Goal: Answer question/provide support

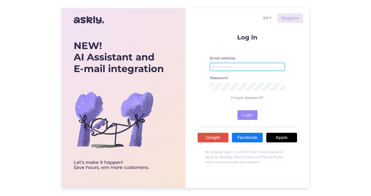
type input "[EMAIL_ADDRESS][DOMAIN_NAME]"
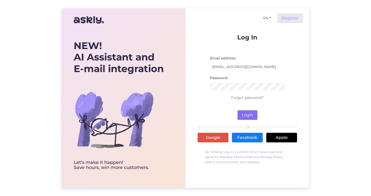
click at [247, 116] on button "Login" at bounding box center [247, 115] width 20 height 10
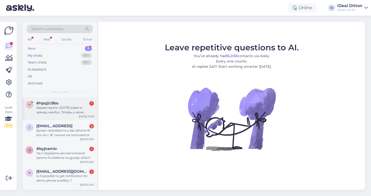
click at [63, 107] on div "Здравствуйте. [DATE] взяял в аренду макбук. Теперь у меня несколько вопросов: 1…" at bounding box center [65, 109] width 58 height 9
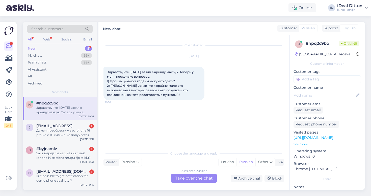
click at [199, 177] on div "Russian to Russian Take over the chat" at bounding box center [194, 177] width 46 height 9
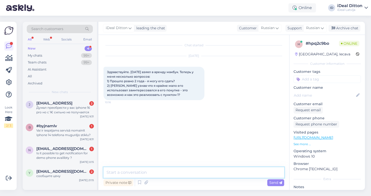
click at [183, 172] on textarea at bounding box center [193, 172] width 181 height 11
type textarea "З"
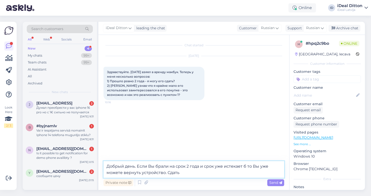
click at [247, 166] on textarea "Добрый день. Если Вы брали на срок 2 года и срок уже истекает б то Вы уже может…" at bounding box center [193, 169] width 181 height 17
click at [183, 174] on textarea "Добрый день. Если Вы брали на срок 2 года и срок уже истекает ,v то Вы уже може…" at bounding box center [193, 169] width 181 height 17
click at [247, 167] on textarea "Добрый день. Если Вы брали на срок 2 года и срок уже истекает ,v то Вы уже може…" at bounding box center [193, 169] width 181 height 17
click at [114, 173] on textarea "Добрый день. Если Вы брали на срок 2 года и срок уже истекает , то Вы уже может…" at bounding box center [193, 169] width 181 height 17
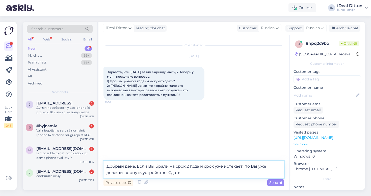
click at [187, 173] on textarea "Добрый день. Если Вы брали на срок 2 года и срок уже истекает , то Вы уже должн…" at bounding box center [193, 169] width 181 height 17
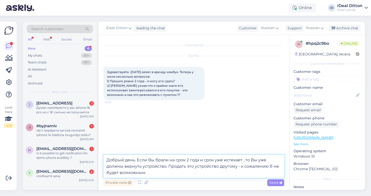
click at [271, 166] on textarea "Добрый день. Если Вы брали на срок 2 года и срок уже истекает , то Вы уже должн…" at bounding box center [193, 165] width 181 height 23
type textarea "Добрый день. Если Вы брали на срок 2 года и срок уже истекает , то Вы уже должн…"
click at [155, 173] on textarea "Добрый день. Если Вы брали на срок 2 года и срок уже истекает , то Вы уже должн…" at bounding box center [193, 165] width 181 height 23
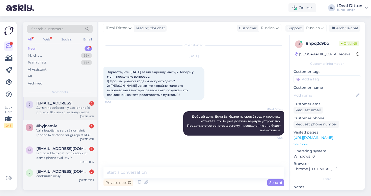
click at [66, 114] on div "j [EMAIL_ADDRESS] 2 Думал преобрести у вас iphone 16 pro но с 1€ сильно не полу…" at bounding box center [60, 108] width 74 height 23
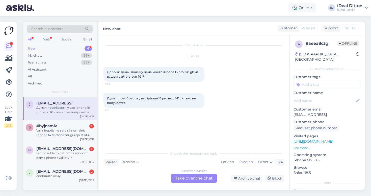
click at [196, 180] on div "Russian to Russian Take over the chat" at bounding box center [194, 177] width 46 height 9
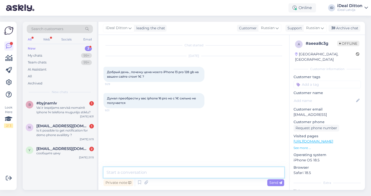
click at [169, 175] on textarea at bounding box center [193, 172] width 181 height 11
type textarea "Ж"
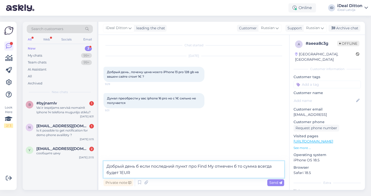
click at [139, 166] on textarea "Добрый день б если последний пункт про Find My отмечен б то сумма всегда будет …" at bounding box center [193, 169] width 181 height 17
click at [234, 166] on textarea "Добрый день , если последний пункт про Find My отмечен б то сумма всегда будет …" at bounding box center [193, 169] width 181 height 17
click at [138, 175] on textarea "Добрый день , если последний пункт про Find My отмечен , то сумма всегда будет …" at bounding box center [193, 169] width 181 height 17
type textarea "Добрый день , если последний пункт про Find My отмечен , то сумма всегда будет …"
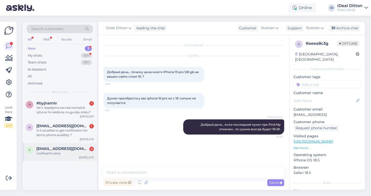
click at [58, 154] on div "сообщите цену" at bounding box center [65, 153] width 58 height 5
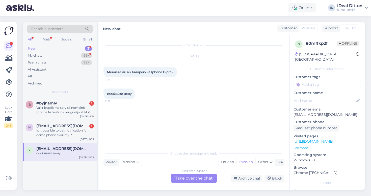
click at [204, 181] on div "Russian to Russian Take over the chat" at bounding box center [194, 177] width 46 height 9
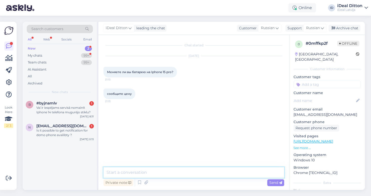
click at [194, 173] on textarea at bounding box center [193, 172] width 181 height 11
type textarea "P"
type textarea "З"
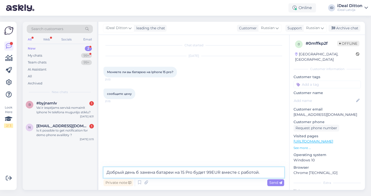
click at [138, 171] on textarea "Добрый день б замена батареи на 15 Pro будет 99EUR вместе с работой." at bounding box center [193, 172] width 181 height 11
type textarea "Добрый день , замена батареи на 15 Pro будет 99EUR вместе с работой."
click at [258, 172] on textarea "Добрый день , замена батареи на 15 Pro будет 99EUR вместе с работой." at bounding box center [193, 172] width 181 height 11
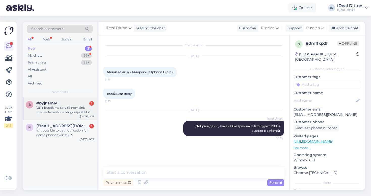
click at [70, 110] on div "Vai ir iespējams servisā nomainīt Iphone 14 telefona mugurējo stiklu?" at bounding box center [65, 109] width 58 height 9
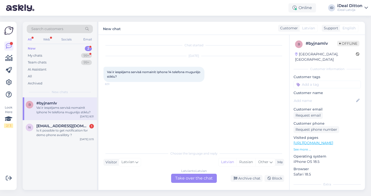
click at [198, 179] on div "Latvian to Latvian Take over the chat" at bounding box center [194, 177] width 46 height 9
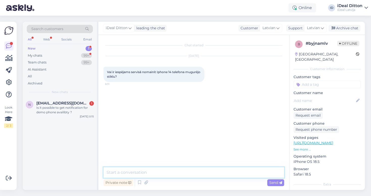
click at [160, 174] on textarea at bounding box center [193, 172] width 181 height 11
type textarea "Ымушлш"
click at [152, 173] on textarea "Sveiki! Jā , aizmugurēja stikla maiņa izmaksās 199EUR kopā ar darbu." at bounding box center [193, 172] width 181 height 11
type textarea "Sveiki! Jā , aizmugurējā stikla maiņa izmaksās 199EUR kopā ar darbu."
click at [249, 175] on textarea "Sveiki! Jā , aizmugurējā stikla maiņa izmaksās 199EUR kopā ar darbu." at bounding box center [193, 172] width 181 height 11
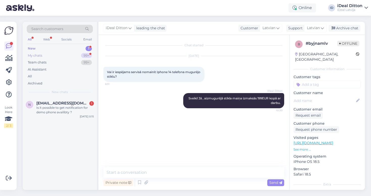
click at [68, 54] on div "My chats 99+" at bounding box center [60, 55] width 66 height 7
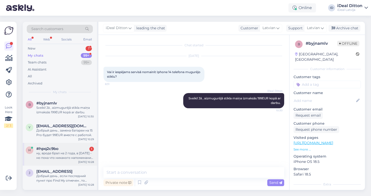
click at [68, 155] on div "ну, вроде брал на 2 года, в [DATE] - но пока что никакого напоминания не получи…" at bounding box center [65, 155] width 58 height 9
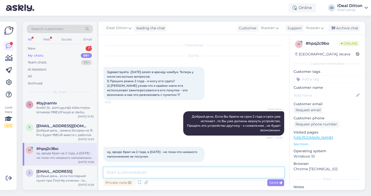
click at [149, 171] on textarea at bounding box center [193, 172] width 181 height 11
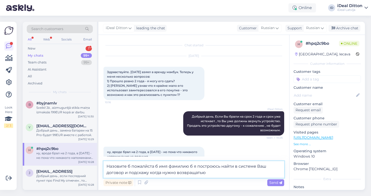
click at [130, 166] on textarea "Назовите б пожалйста б имя фамилию б я построюсь найти в системе Ваш договор и …" at bounding box center [193, 169] width 181 height 17
click at [143, 166] on textarea "Назовите , пожалйста б имя фамилию б я построюсь найти в системе Ваш договор и …" at bounding box center [193, 169] width 181 height 17
click at [158, 166] on textarea "Назовите , пожалуйста б имя фамилию б я построюсь найти в системе Ваш договор и…" at bounding box center [193, 169] width 181 height 17
click at [168, 166] on textarea "Назовите , пожалуйста - имя фамилию б я построюсь найти в системе Ваш договор и…" at bounding box center [193, 169] width 181 height 17
click at [195, 167] on textarea "[PERSON_NAME] , пожалуйста - имя и фамилию б я построюсь найти в системе Ваш до…" at bounding box center [193, 169] width 181 height 17
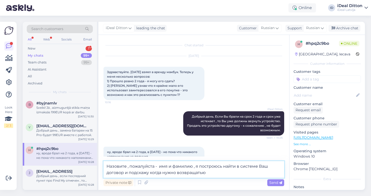
click at [225, 175] on textarea "Назовите , пожалуйста - имя и фамилию , я построюсь найти в системе Ваш договор…" at bounding box center [193, 169] width 181 height 17
drag, startPoint x: 225, startPoint y: 175, endPoint x: 173, endPoint y: 171, distance: 52.1
click at [173, 171] on textarea "Назовите , пожалуйста - имя и фамилию , я построюсь найти в системе Ваш договор…" at bounding box center [193, 169] width 181 height 17
click at [208, 172] on textarea "Назовите , пожалуйста - имя и фамилию , я построюсь найти в системе Ваш договор…" at bounding box center [193, 169] width 181 height 17
type textarea "Назовите , пожалуйста - имя и фамилию , я построюсь найти в системе Ваш договор…"
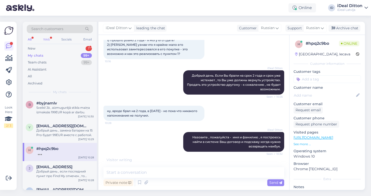
click at [47, 42] on div "Web" at bounding box center [46, 39] width 9 height 7
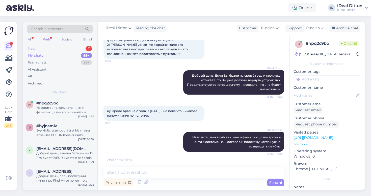
click at [48, 50] on div "New 1" at bounding box center [60, 48] width 66 height 7
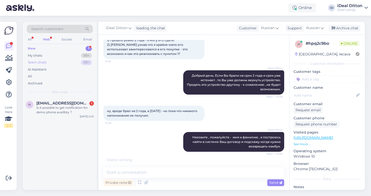
click at [49, 59] on div "Team chats 99+" at bounding box center [60, 62] width 66 height 7
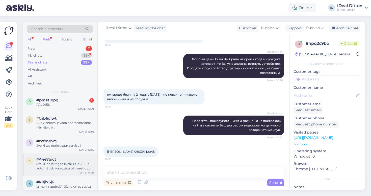
scroll to position [190, 0]
click at [63, 149] on div "r #rkfmrhx5 Sveiki tas notiek caur servisu ! [DATE] 17:35" at bounding box center [60, 143] width 74 height 18
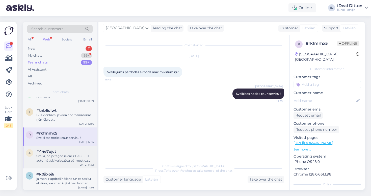
scroll to position [202, 0]
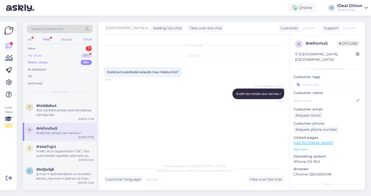
click at [70, 55] on div "My chats 99+" at bounding box center [60, 55] width 66 height 7
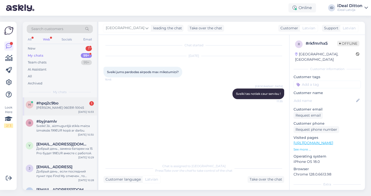
click at [71, 107] on div "[PERSON_NAME] 060391-10045" at bounding box center [65, 107] width 58 height 5
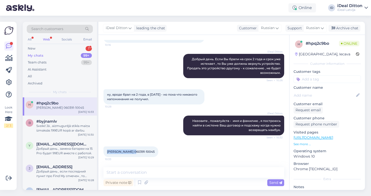
drag, startPoint x: 107, startPoint y: 152, endPoint x: 134, endPoint y: 150, distance: 26.5
click at [134, 150] on span "[PERSON_NAME] 060391-10045" at bounding box center [131, 151] width 48 height 4
copy span "[PERSON_NAME]"
drag, startPoint x: 136, startPoint y: 151, endPoint x: 156, endPoint y: 153, distance: 20.0
click at [155, 153] on span "[PERSON_NAME] 060391-10045" at bounding box center [131, 151] width 48 height 4
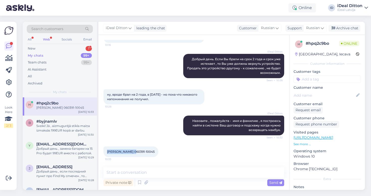
copy span "060391-10045"
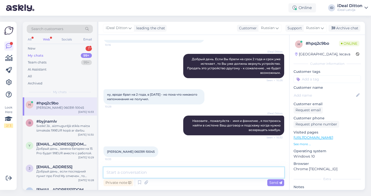
click at [146, 173] on textarea at bounding box center [193, 172] width 181 height 11
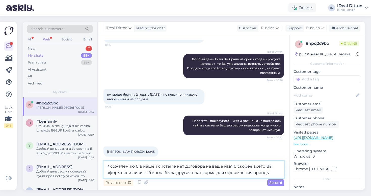
click at [140, 172] on textarea "К сожалению б в нашей системе нет договора на ваше имя б скорее всего Вы оформл…" at bounding box center [193, 169] width 181 height 17
click at [138, 168] on textarea "К сожалению б в нашей системе нет договора на ваше имя б скорее всего Вы оформл…" at bounding box center [193, 169] width 181 height 17
click at [233, 167] on textarea "К сожалению , в нашей системе нет договора на ваше имя б скорее всего Вы оформл…" at bounding box center [193, 169] width 181 height 17
click at [262, 167] on textarea "К сожалению , в нашей системе нет договора на ваше имя , скорее всего Вы оформл…" at bounding box center [193, 169] width 181 height 17
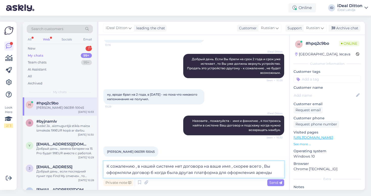
click at [153, 172] on textarea "К сожалению , в нашей системе нет договора на ваше имя , скорее всего , Вы офор…" at bounding box center [193, 169] width 181 height 17
click at [270, 173] on textarea "К сожалению , в нашей системе нет договора на ваше имя , скорее всего , Вы офор…" at bounding box center [193, 169] width 181 height 17
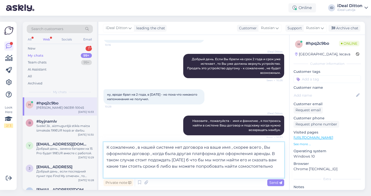
click at [205, 159] on textarea "К сожалению , в нашей системе нет договора на ваше имя , скорее всего , Вы офор…" at bounding box center [193, 160] width 181 height 36
click at [126, 167] on textarea "К сожалению , в нашей системе нет договора на ваше имя , скорее всего , Вы офор…" at bounding box center [193, 160] width 181 height 36
click at [132, 167] on textarea "К сожалению , в нашей системе нет договора на ваше имя , скорее всего , Вы офор…" at bounding box center [193, 160] width 181 height 36
click at [170, 167] on textarea "К сожалению , в нашей системе нет договора на ваше имя , скорее всего , Вы офор…" at bounding box center [193, 160] width 181 height 36
click at [186, 167] on textarea "К сожалению , в нашей системе нет договора на ваше имя , скорее всего , Вы офор…" at bounding box center [193, 160] width 181 height 36
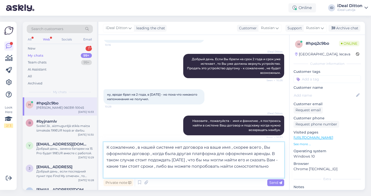
click at [120, 171] on textarea "К сожалению , в нашей системе нет договора на ваше имя , скорее всего , Вы офор…" at bounding box center [193, 160] width 181 height 36
click at [111, 174] on textarea "К сожалению , в нашей системе нет договора на ваше имя , скорее всего , Вы офор…" at bounding box center [193, 160] width 181 height 36
click at [144, 172] on textarea "К сожалению , в нашей системе нет договора на ваше имя , скорее всего , Вы офор…" at bounding box center [193, 160] width 181 height 36
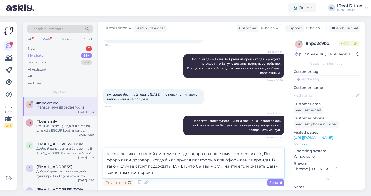
type textarea "К сожалению , в нашей системе нет договора на ваше имя , скорее всего , Вы офор…"
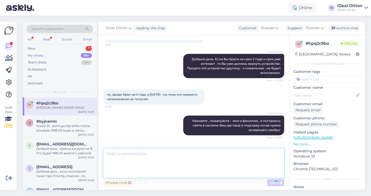
scroll to position [97, 0]
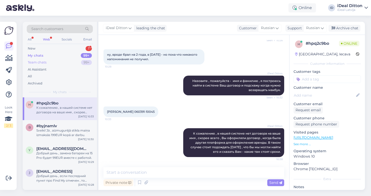
click at [67, 61] on div "Team chats 99+" at bounding box center [60, 62] width 66 height 7
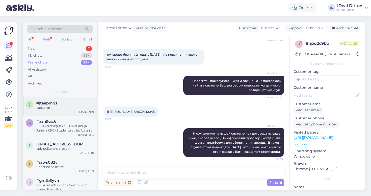
click at [62, 109] on div "j #jtaapmgs Labvakar [DATE] 19:21" at bounding box center [60, 106] width 74 height 18
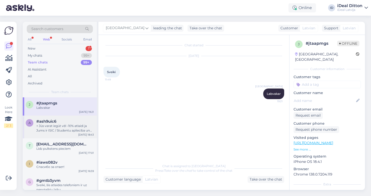
click at [62, 129] on div "+ Jūs varat iegūt vēl -10% atlaidi ja Jums ir ISIC / Studentu apliecība un vism…" at bounding box center [65, 127] width 58 height 9
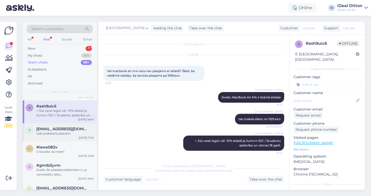
scroll to position [16, 0]
click at [62, 133] on div "Līdz pulkstens pieciem" at bounding box center [65, 132] width 58 height 5
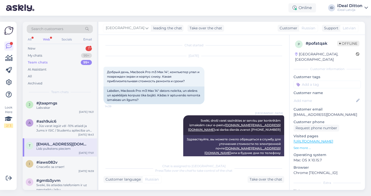
scroll to position [0, 0]
click at [53, 101] on span "#jtaapmgs" at bounding box center [46, 103] width 21 height 5
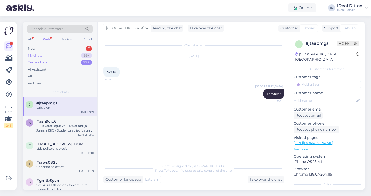
click at [66, 56] on div "My chats 99+" at bounding box center [60, 55] width 66 height 7
